Goal: Information Seeking & Learning: Learn about a topic

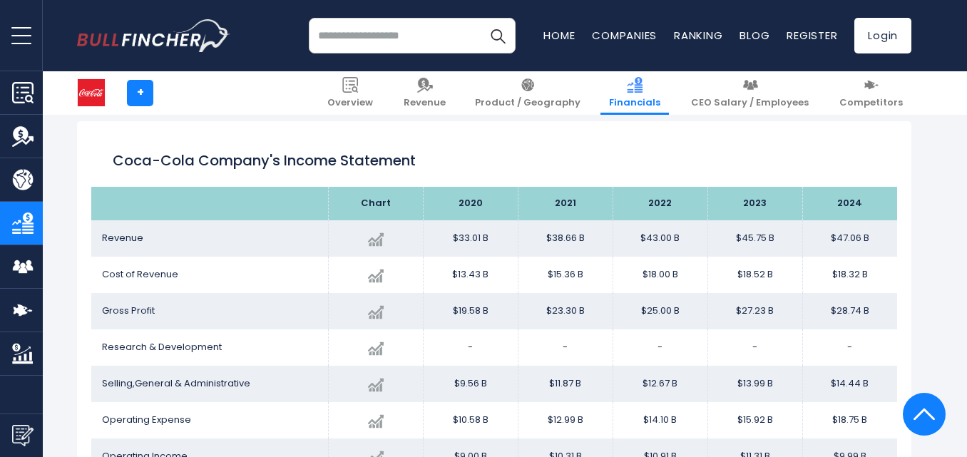
scroll to position [844, 0]
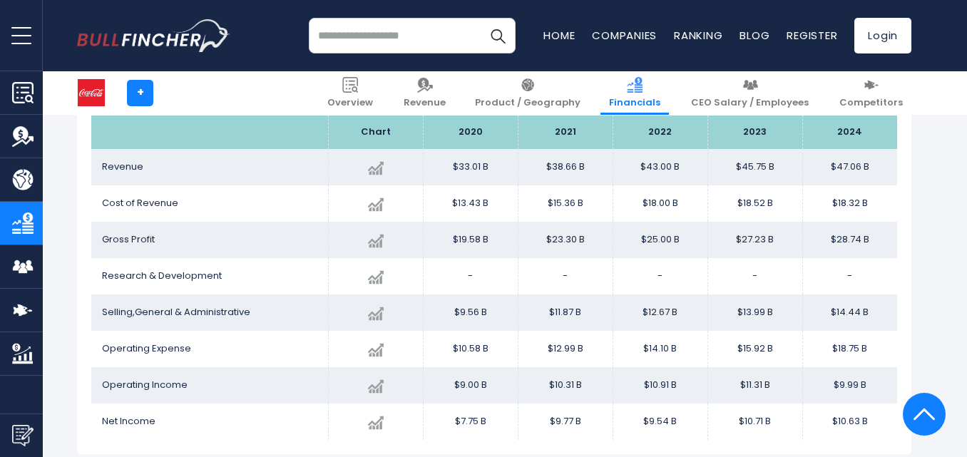
click at [361, 40] on input "search" at bounding box center [412, 36] width 207 height 36
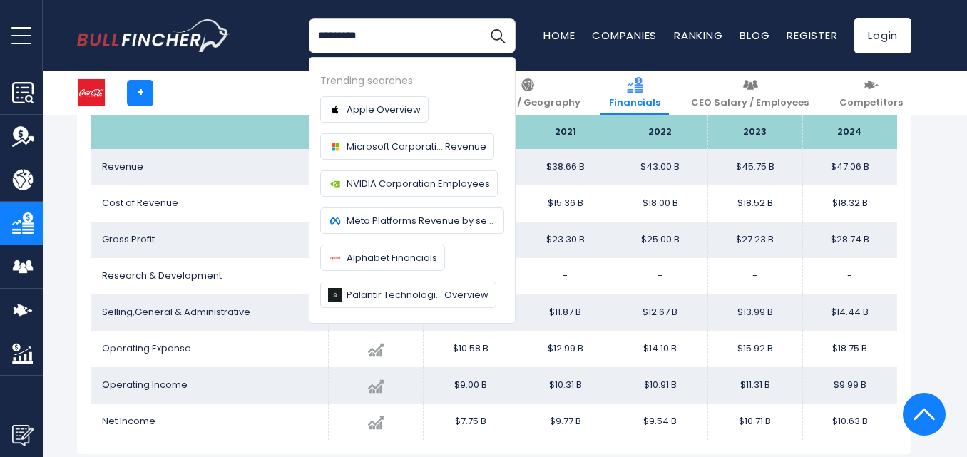
type input "*********"
click at [480, 18] on button "Search" at bounding box center [498, 36] width 36 height 36
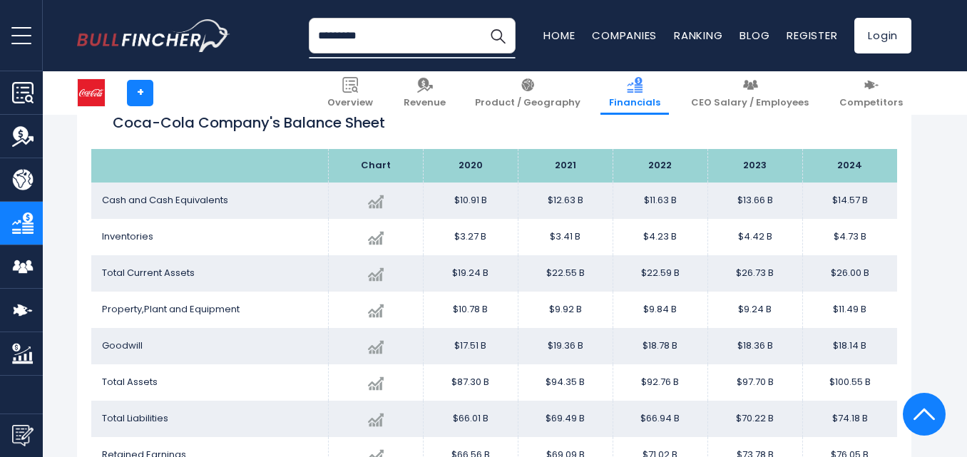
scroll to position [1213, 0]
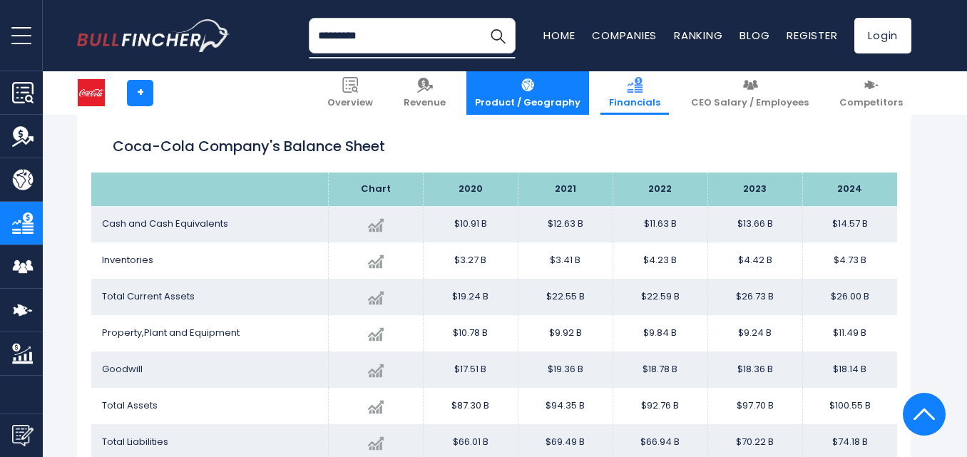
click at [581, 89] on link "Product / Geography" at bounding box center [527, 93] width 123 height 44
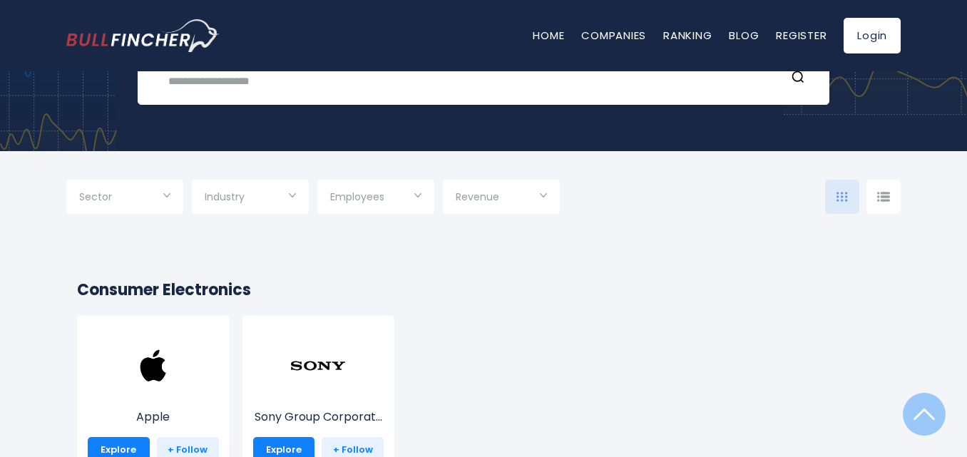
scroll to position [71, 0]
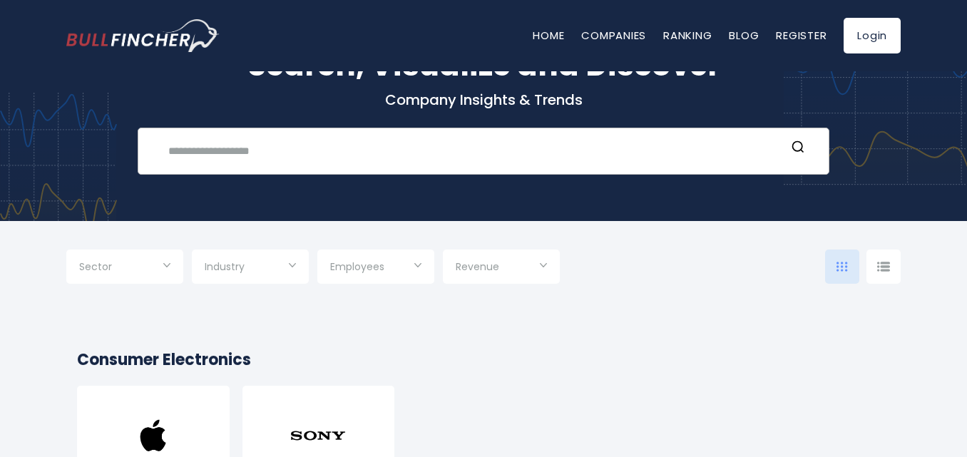
click at [249, 140] on input "text" at bounding box center [473, 151] width 626 height 26
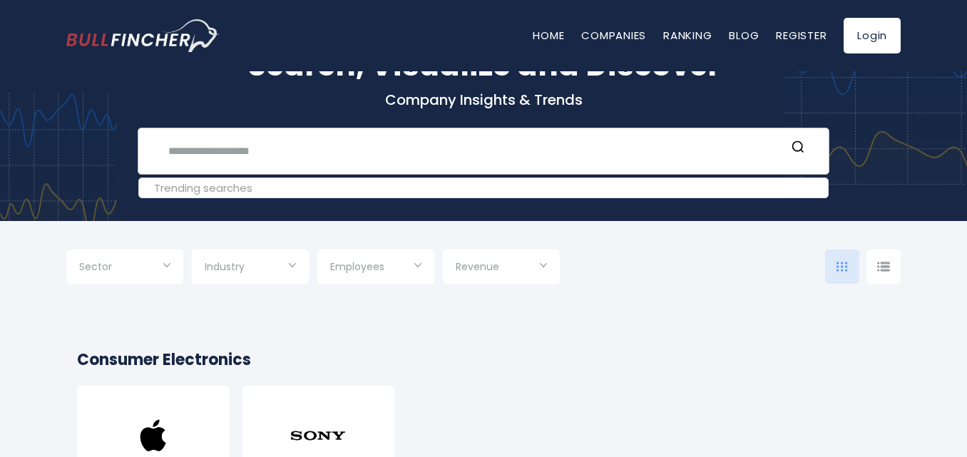
paste input "**********"
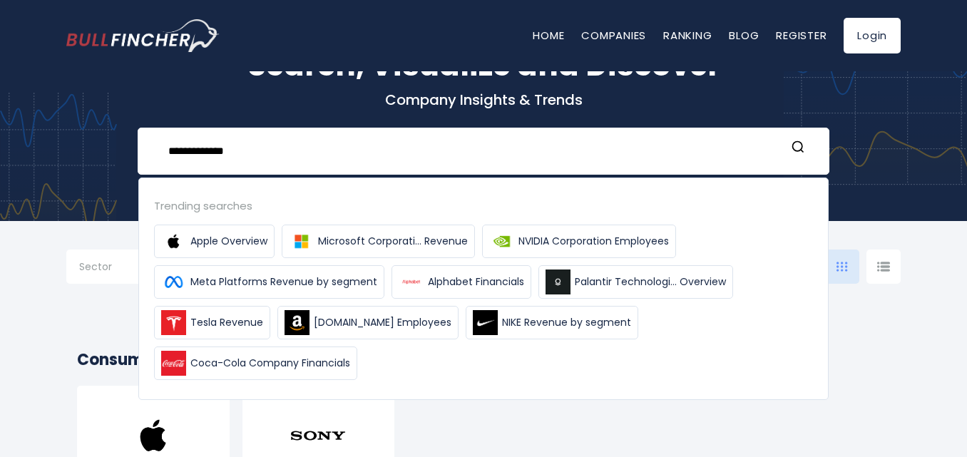
type input "**********"
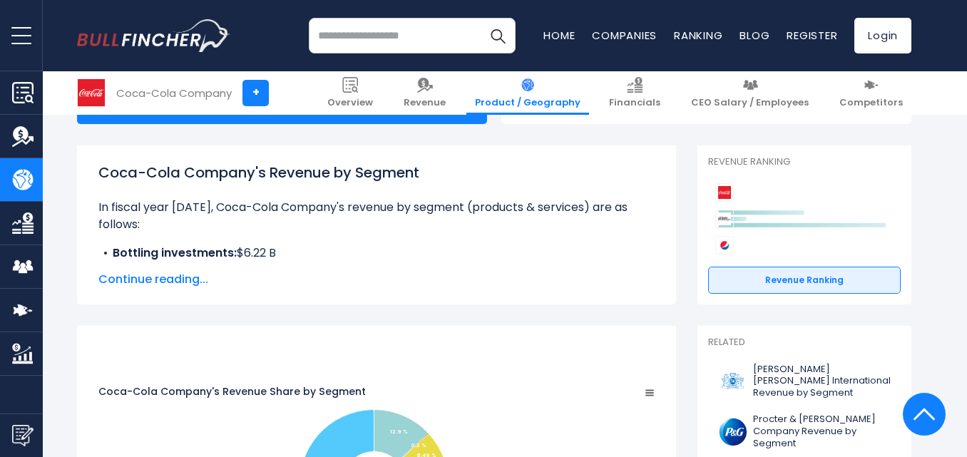
scroll to position [285, 0]
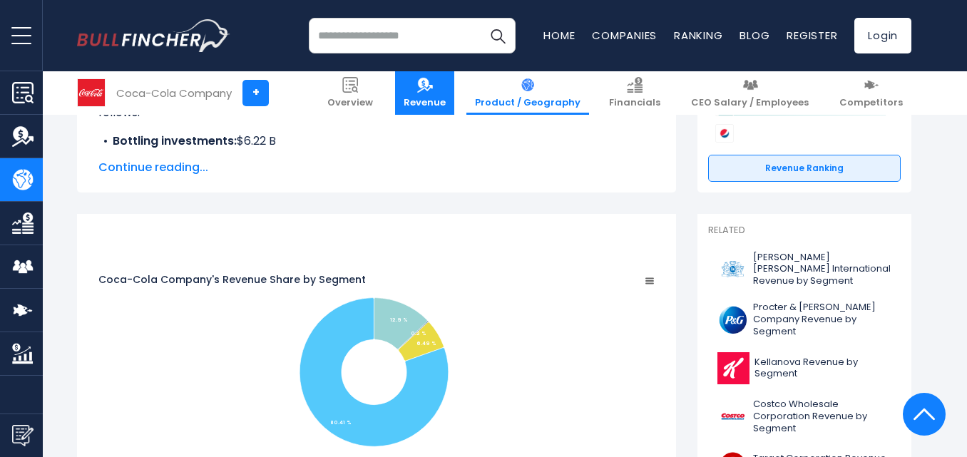
click at [454, 94] on link "Revenue" at bounding box center [424, 93] width 59 height 44
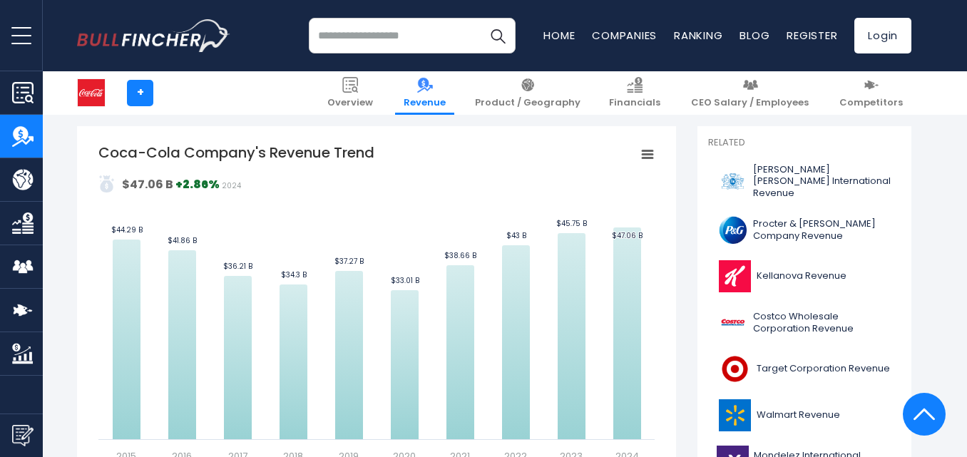
scroll to position [285, 0]
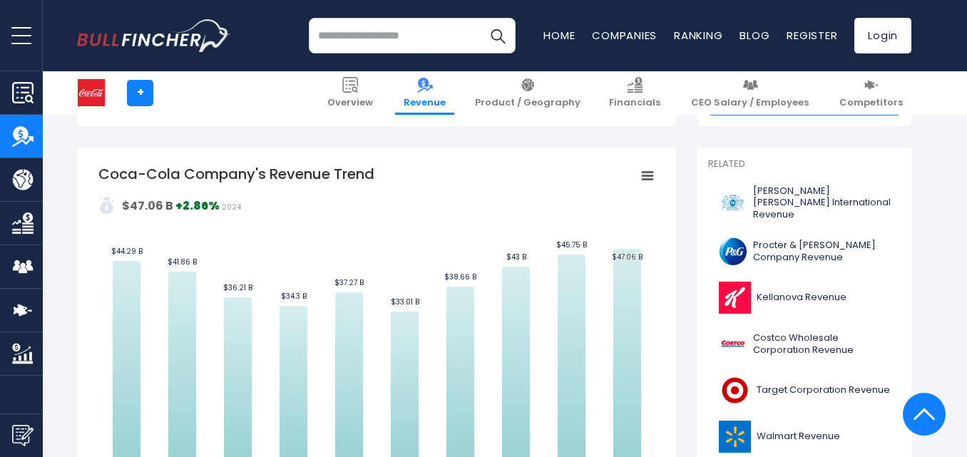
drag, startPoint x: 385, startPoint y: 173, endPoint x: 256, endPoint y: 170, distance: 129.1
click at [256, 170] on icon "Created with Highcharts 12.1.2 Values Chart context menu Coca-Cola Company's Re…" at bounding box center [376, 324] width 556 height 321
drag, startPoint x: 375, startPoint y: 175, endPoint x: 320, endPoint y: 172, distance: 55.0
click at [320, 172] on icon "Created with Highcharts 12.1.2 Values Chart context menu Coca-Cola Company's Re…" at bounding box center [376, 324] width 556 height 321
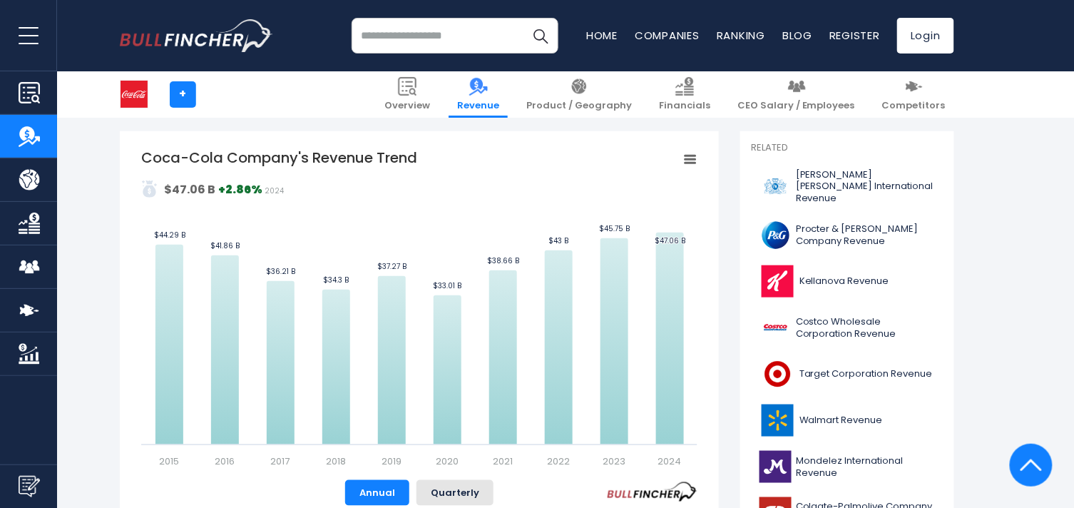
scroll to position [310, 0]
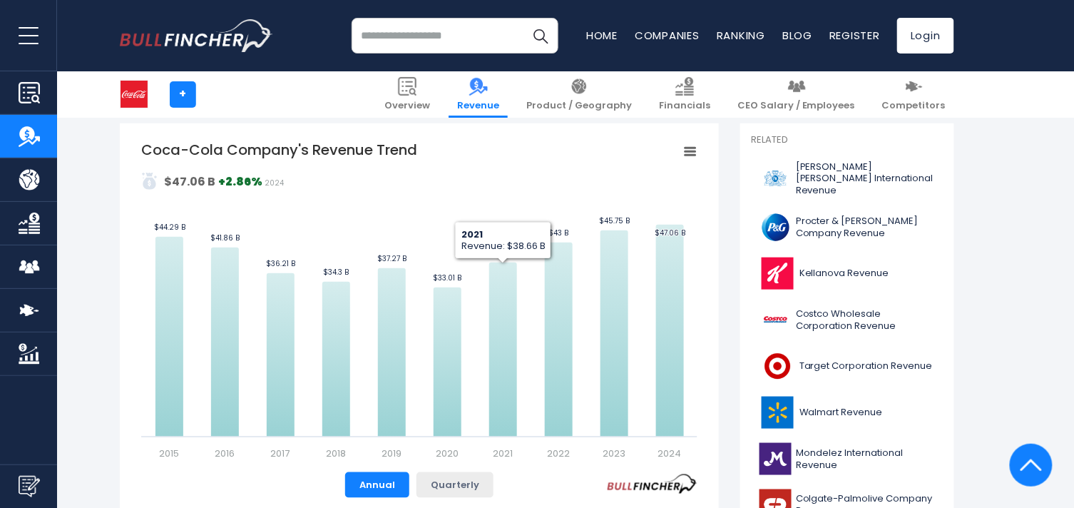
click at [455, 456] on button "Quarterly" at bounding box center [455, 485] width 77 height 26
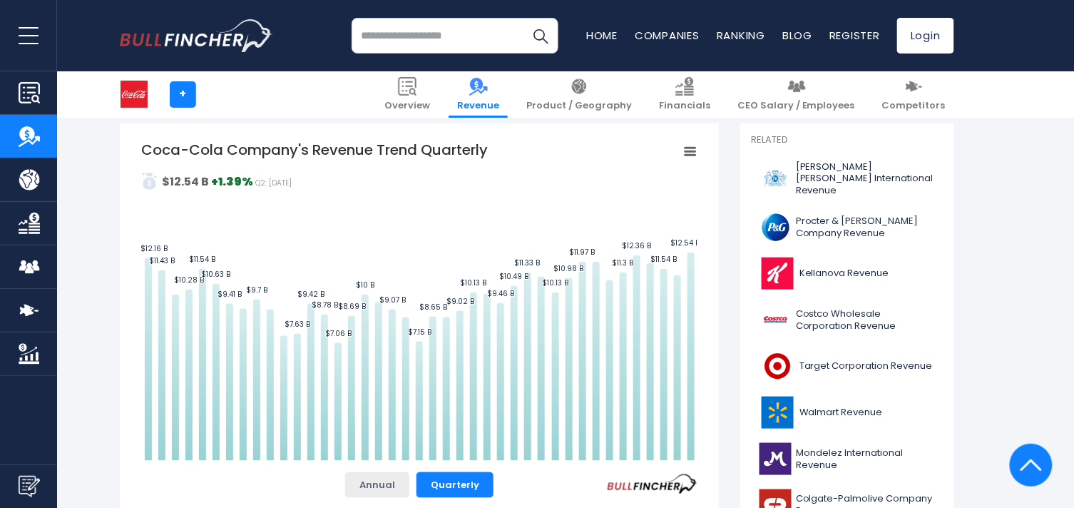
click at [374, 456] on button "Annual" at bounding box center [377, 485] width 64 height 26
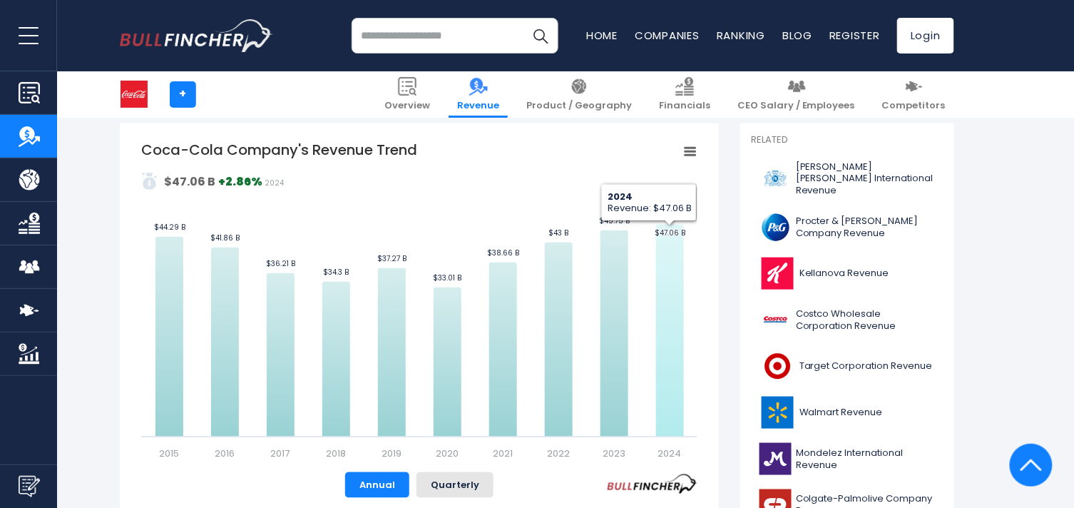
click at [669, 233] on text "$47.06 B ​ $47.06 B" at bounding box center [670, 233] width 31 height 11
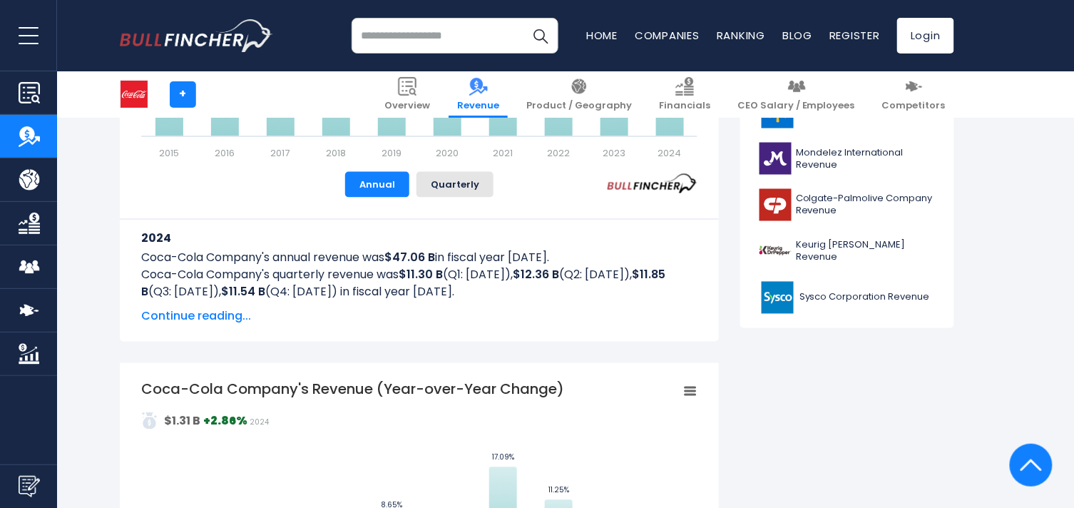
scroll to position [626, 0]
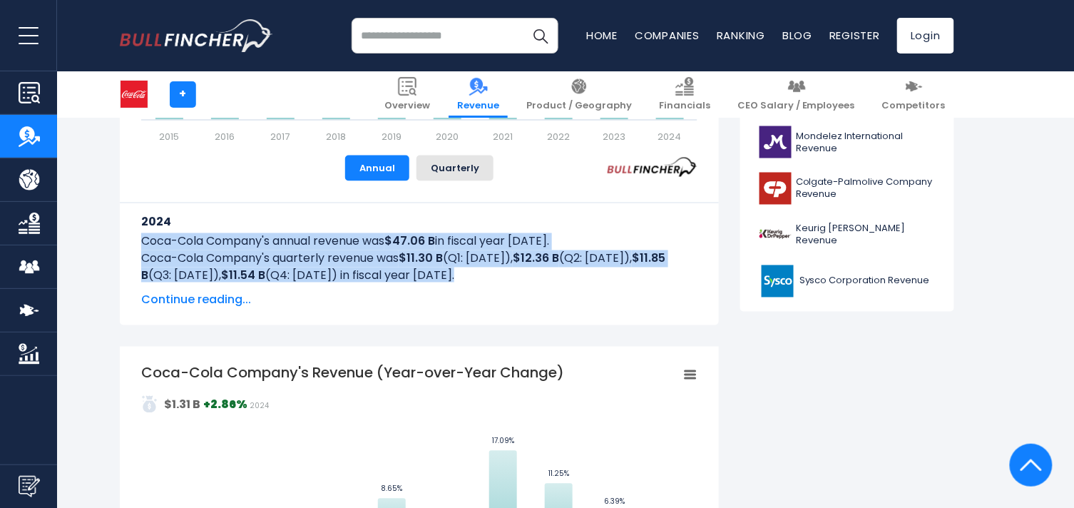
drag, startPoint x: 492, startPoint y: 269, endPoint x: 141, endPoint y: 243, distance: 352.6
click at [141, 243] on div "2024 Coca-Cola Company's annual revenue was $47.06 B in fiscal year 2024. Coca-…" at bounding box center [419, 251] width 556 height 96
copy div "Coca-Cola Company's annual revenue was $47.06 B in fiscal year 2024. Coca-Cola …"
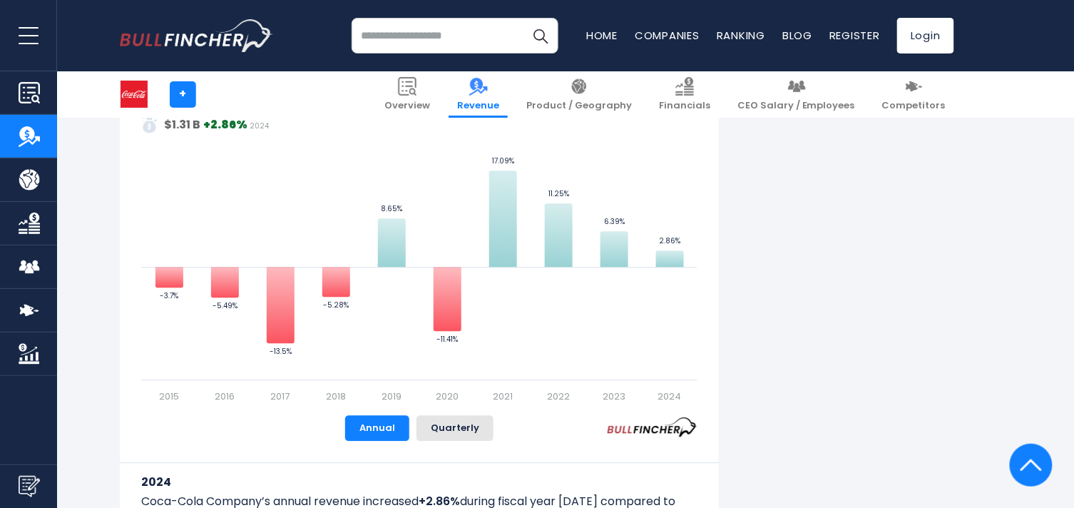
scroll to position [864, 0]
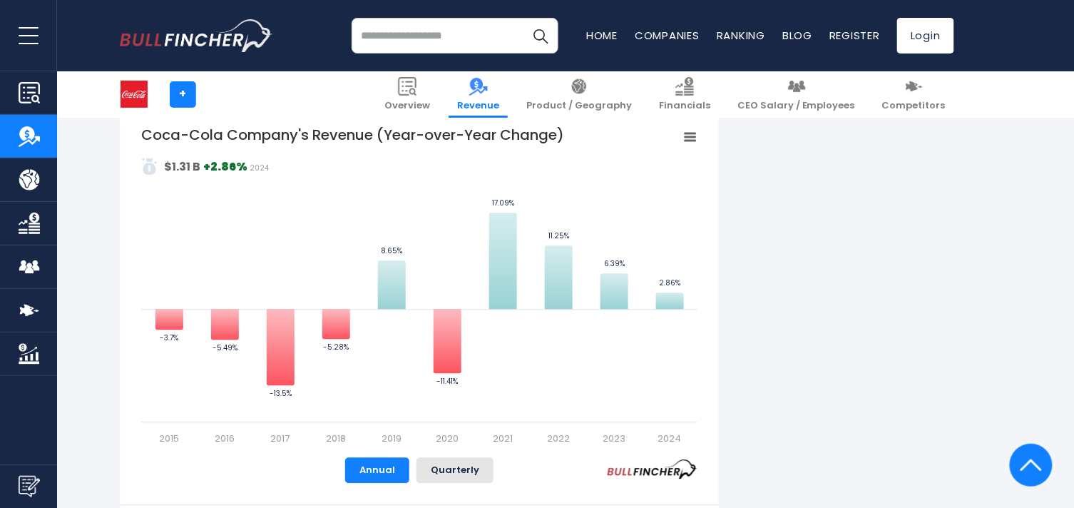
drag, startPoint x: 558, startPoint y: 130, endPoint x: 456, endPoint y: 120, distance: 102.5
click at [457, 120] on div "Coca-Cola Company's Revenue (Year-over-Year Change) Created with Highcharts 12.…" at bounding box center [419, 359] width 599 height 503
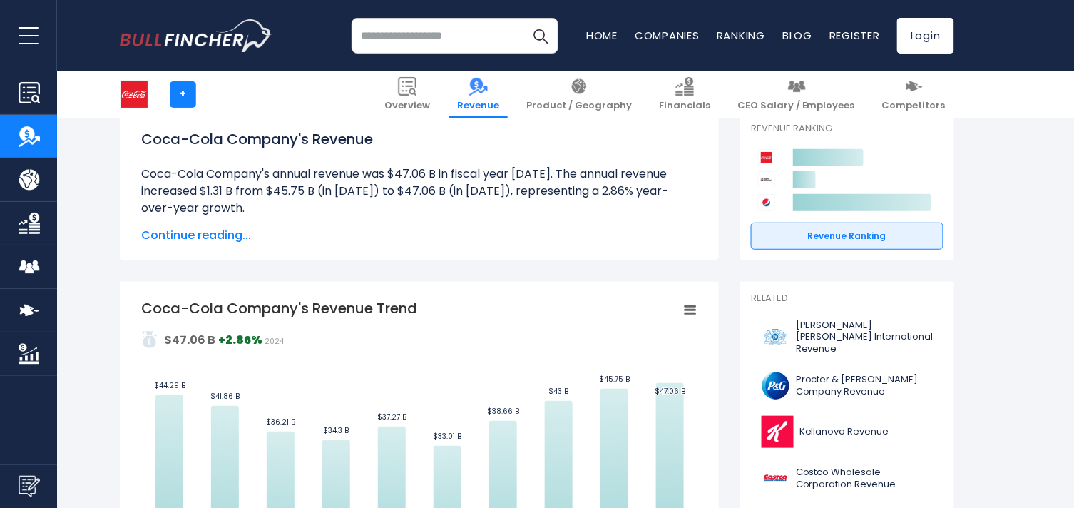
scroll to position [230, 0]
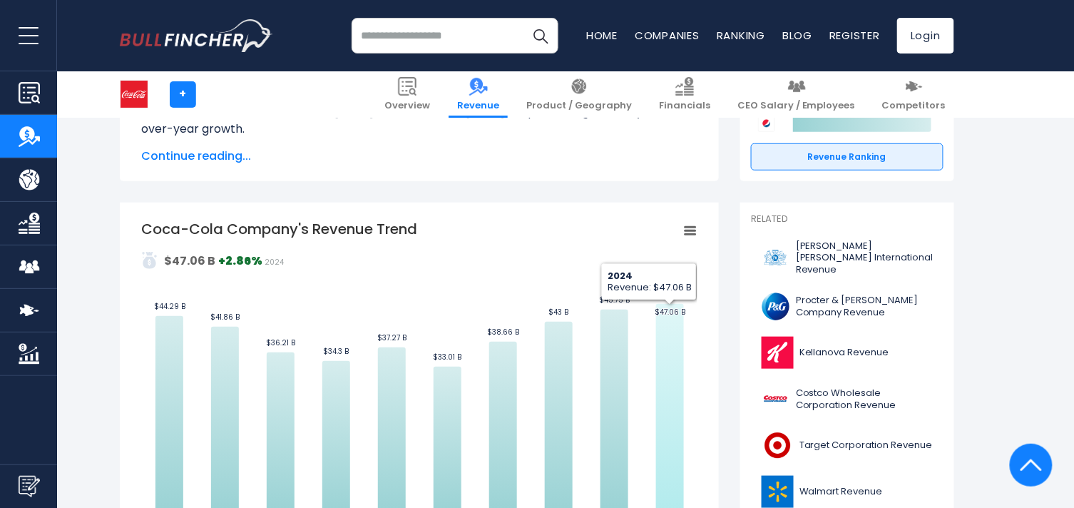
click at [673, 309] on text "$47.06 B ​ $47.06 B" at bounding box center [670, 312] width 31 height 11
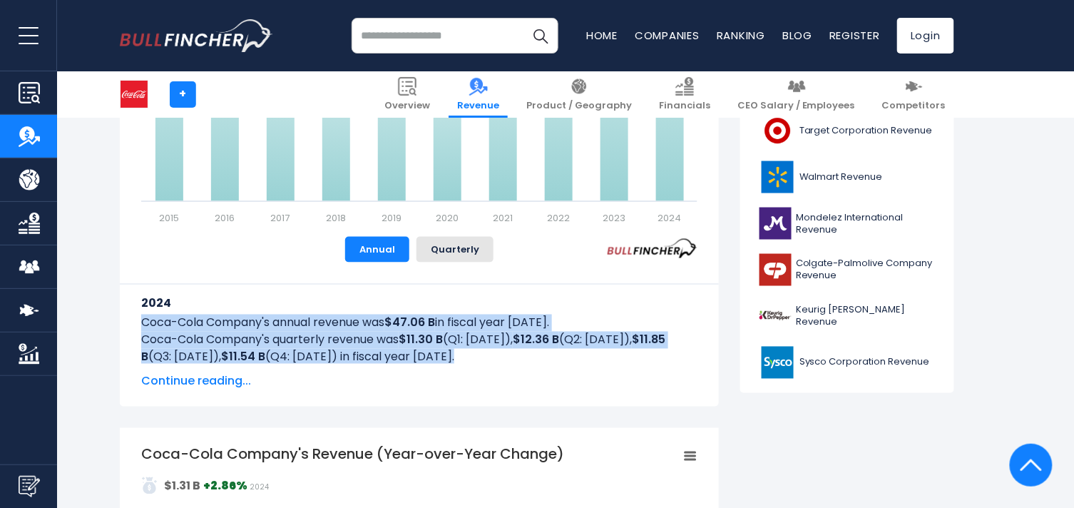
scroll to position [547, 0]
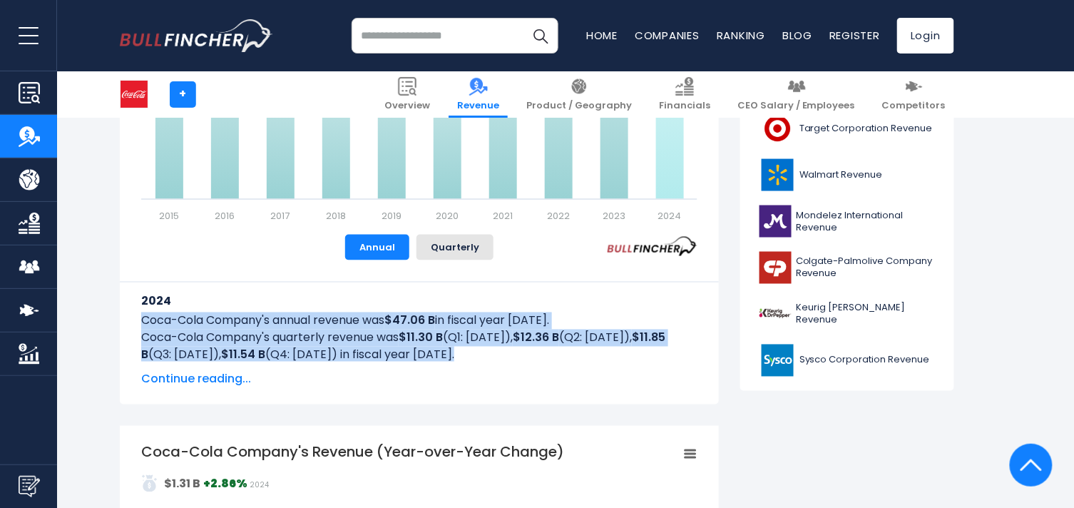
click at [668, 193] on icon "Coca-Cola Company's Revenue Trend" at bounding box center [670, 93] width 28 height 212
click at [426, 350] on p "Coca-Cola Company's quarterly revenue was $11.30 B (Q1: Mar 2024), $12.36 B (Q2…" at bounding box center [419, 347] width 556 height 34
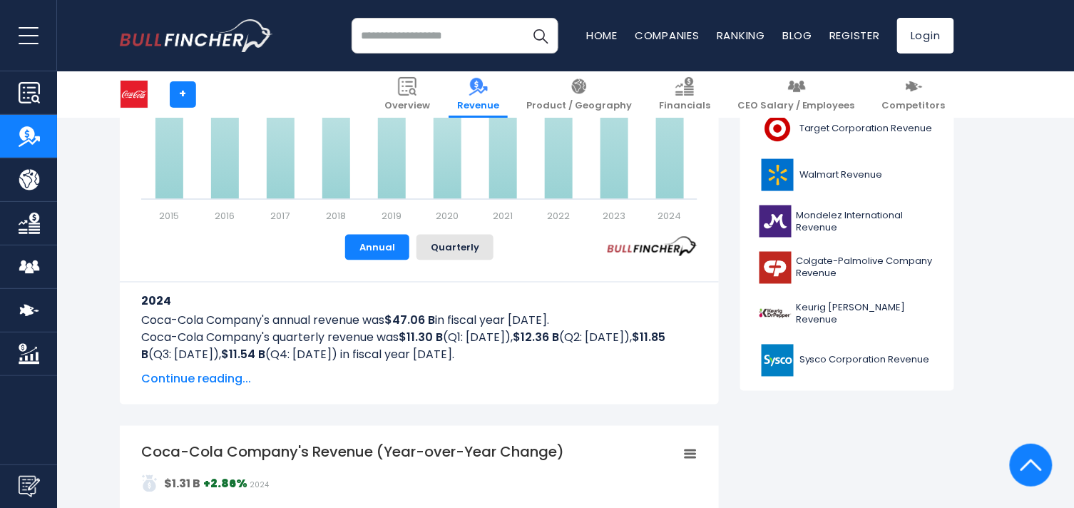
click at [207, 377] on span "Continue reading..." at bounding box center [419, 379] width 556 height 17
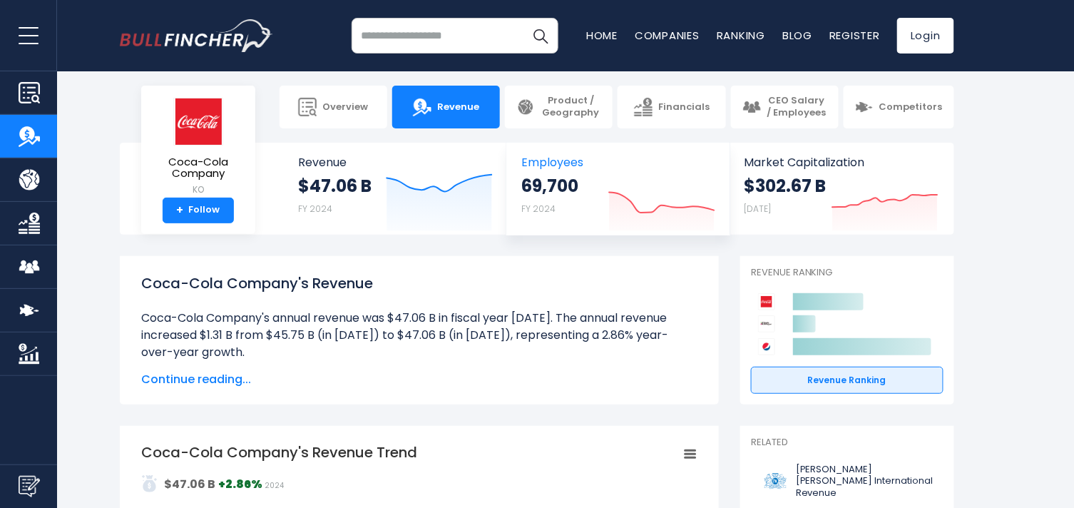
scroll to position [0, 0]
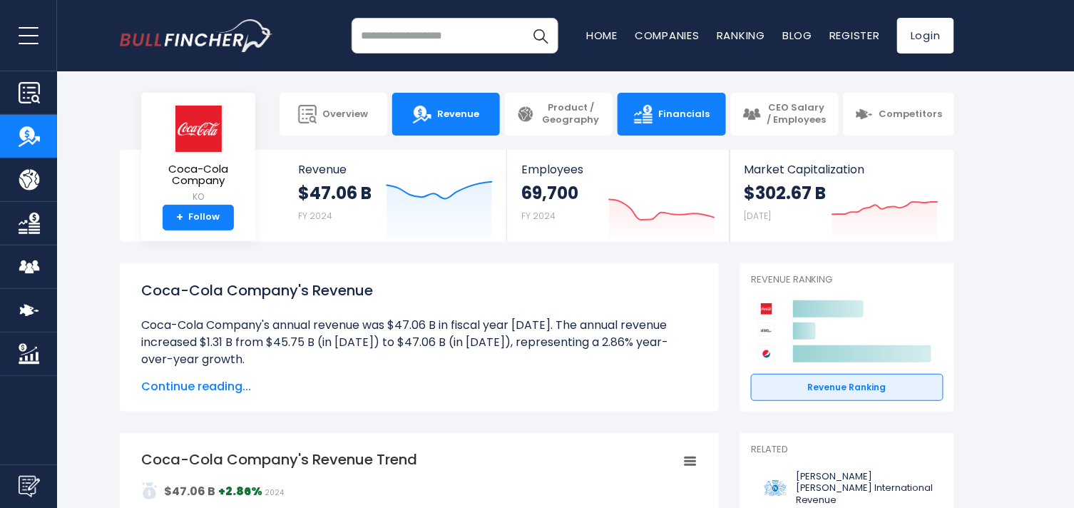
click at [665, 123] on link "Financials" at bounding box center [672, 114] width 108 height 43
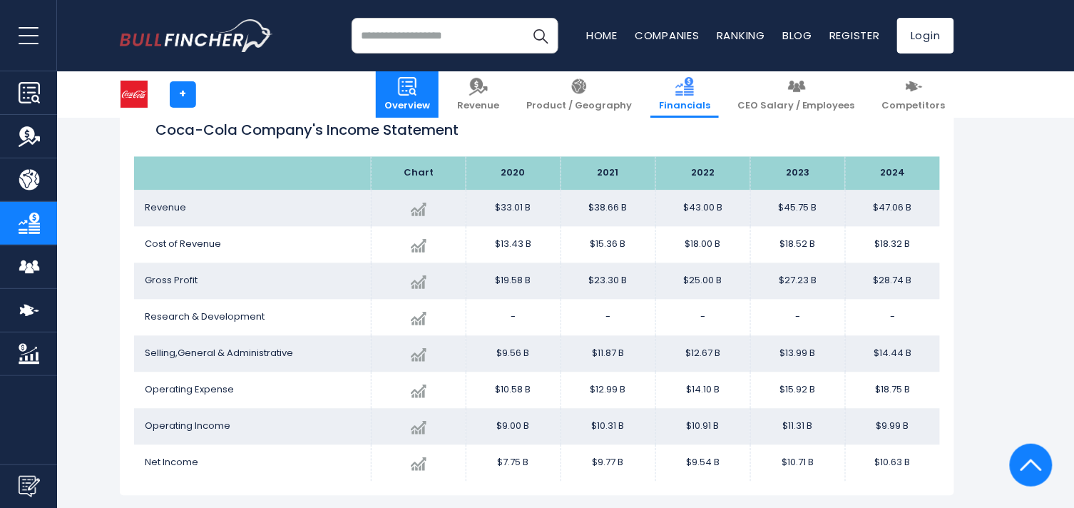
scroll to position [633, 0]
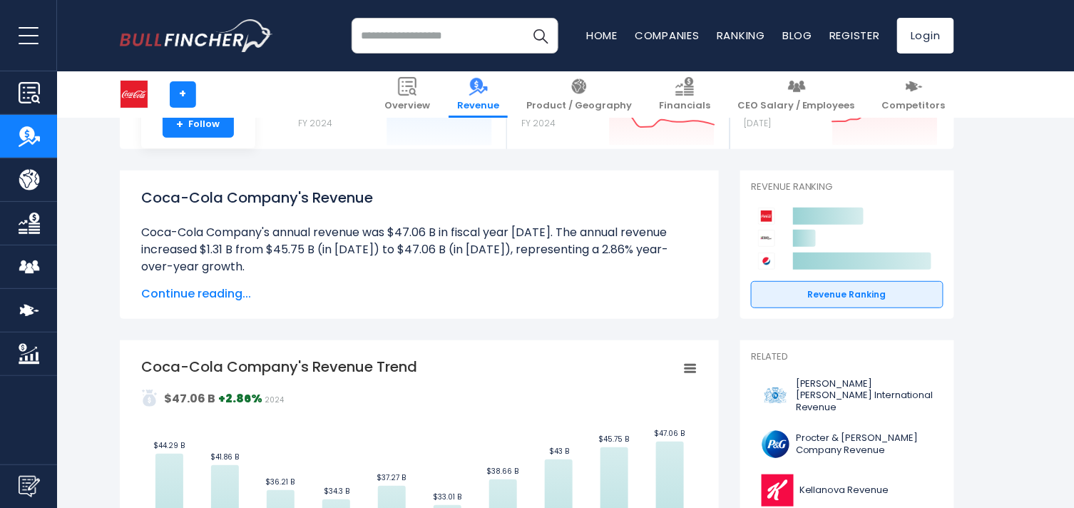
scroll to position [158, 0]
